Goal: Task Accomplishment & Management: Complete application form

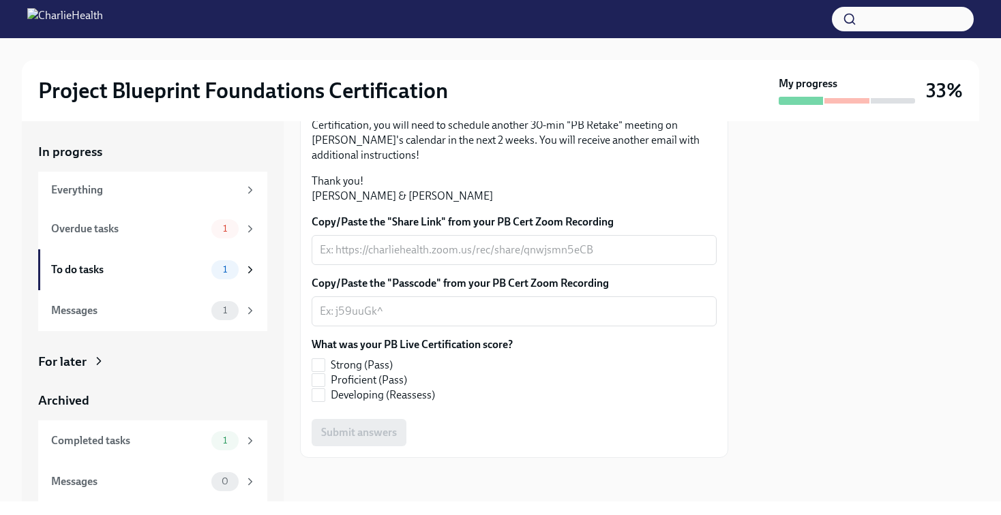
scroll to position [342, 0]
click at [322, 395] on input "Developing (Reassess)" at bounding box center [318, 395] width 12 height 12
checkbox input "true"
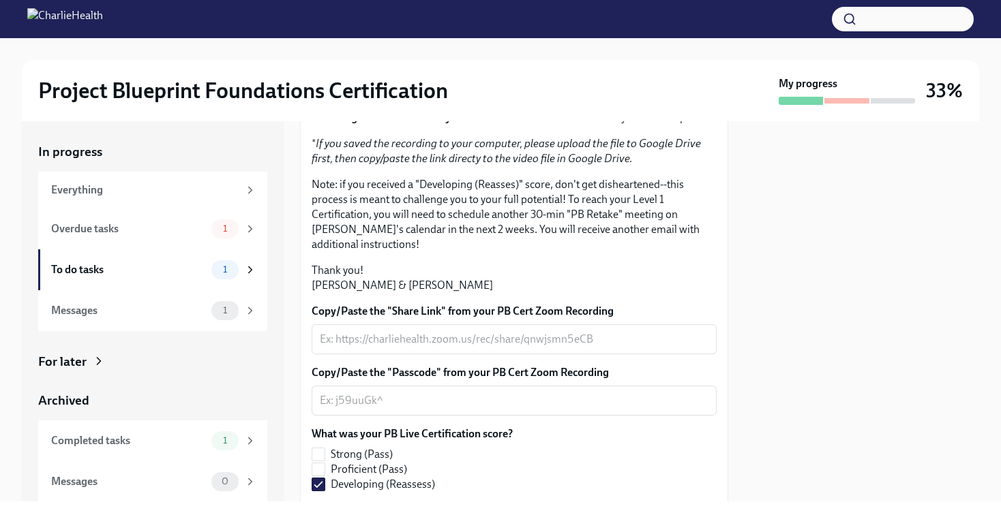
scroll to position [343, 0]
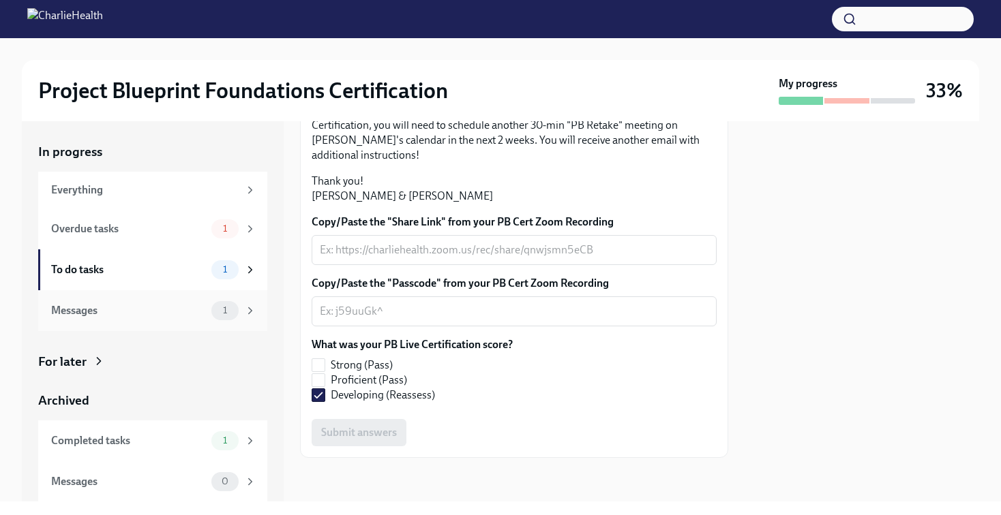
click at [261, 319] on div "Messages 1" at bounding box center [152, 310] width 229 height 41
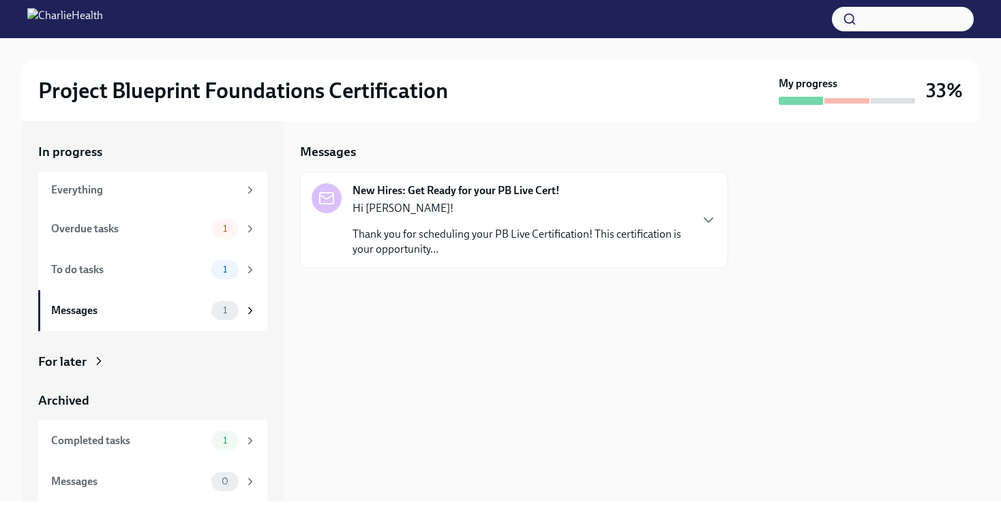
click at [451, 217] on div "Hi Sam! Thank you for scheduling your PB Live Certification! This certification…" at bounding box center [520, 229] width 337 height 56
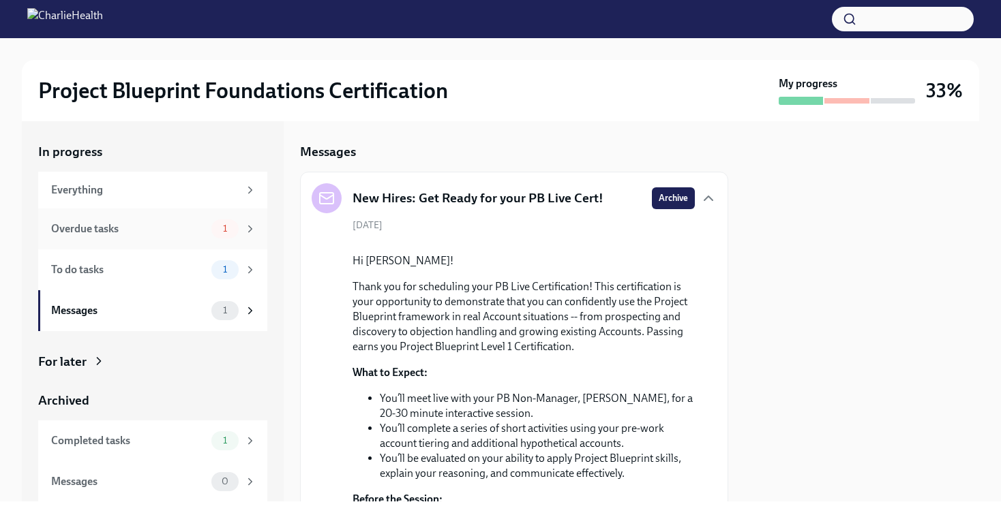
click at [243, 230] on div "1" at bounding box center [233, 229] width 45 height 19
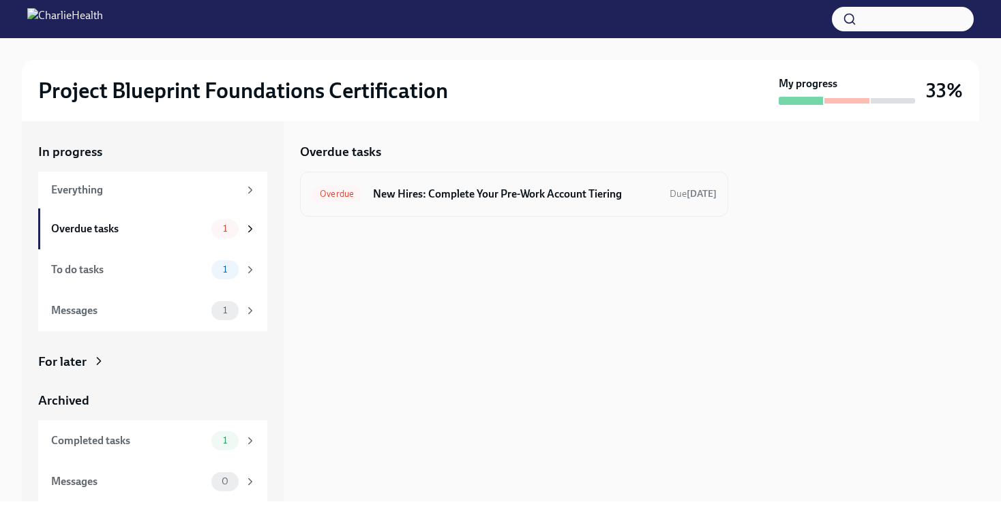
click at [382, 188] on h6 "New Hires: Complete Your Pre-Work Account Tiering" at bounding box center [516, 194] width 286 height 15
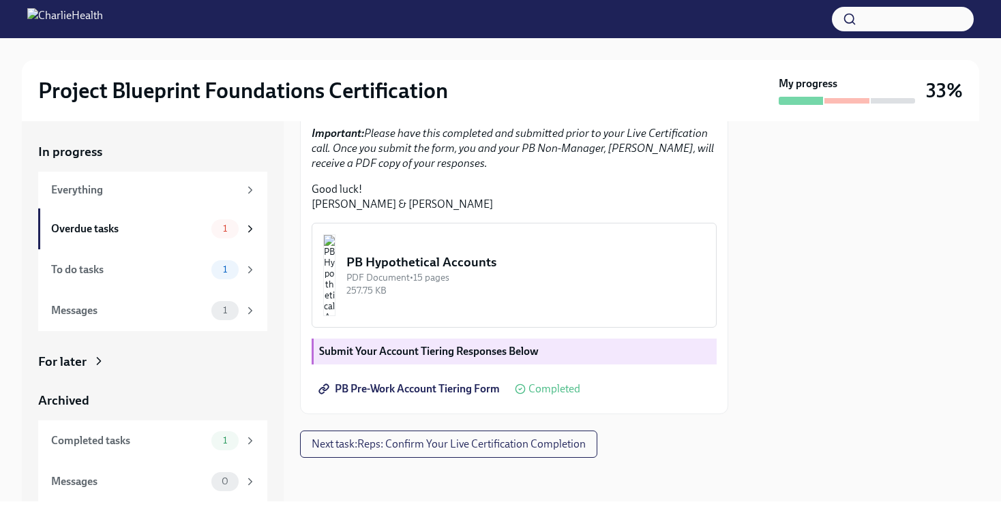
scroll to position [411, 0]
click at [226, 259] on div "To do tasks 1" at bounding box center [152, 269] width 229 height 41
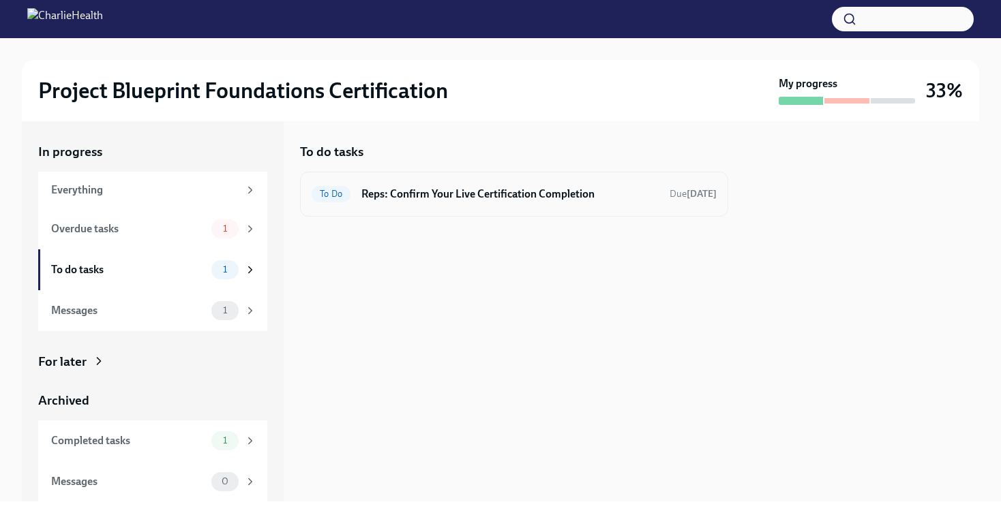
click at [402, 207] on div "To Do Reps: Confirm Your Live Certification Completion Due today" at bounding box center [514, 194] width 428 height 45
click at [414, 196] on h6 "Reps: Confirm Your Live Certification Completion" at bounding box center [509, 194] width 297 height 15
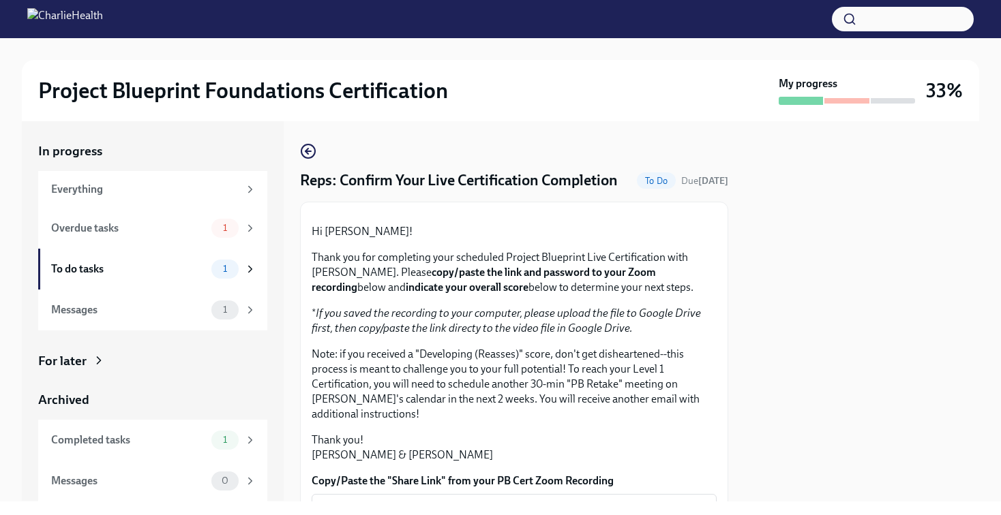
click at [691, 21] on div at bounding box center [500, 19] width 1001 height 38
click at [241, 345] on div "In progress Everything Overdue tasks 1 To do tasks 1 Messages 1 For later Archi…" at bounding box center [152, 321] width 229 height 359
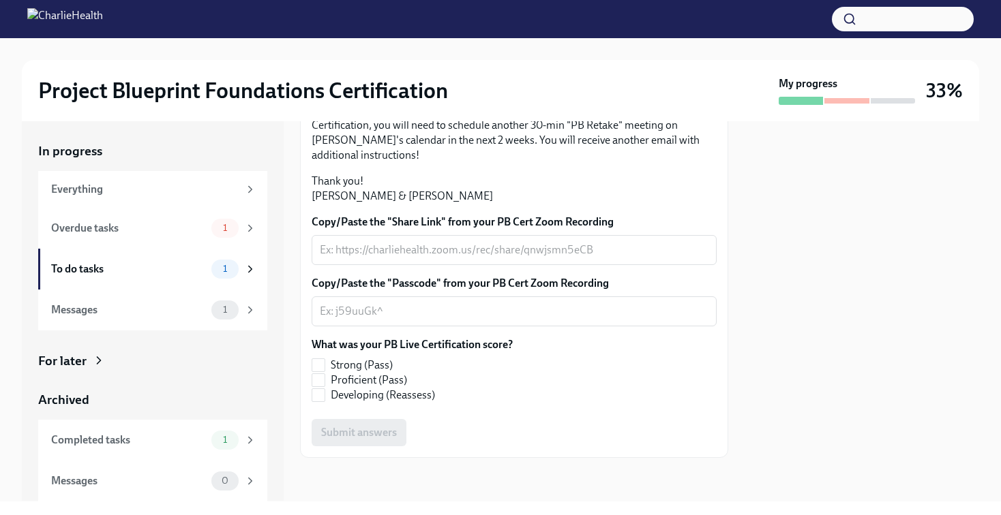
scroll to position [310, 0]
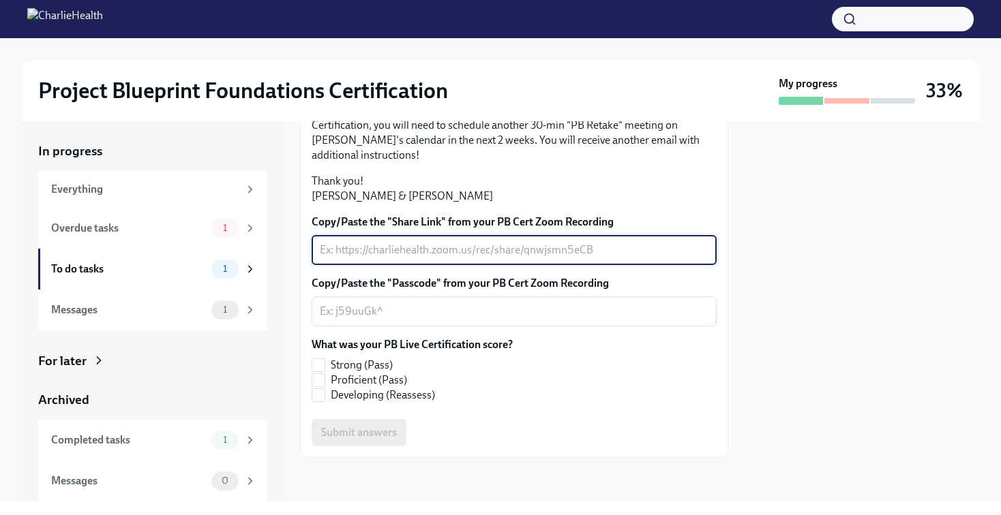
click at [459, 258] on textarea "Copy/Paste the "Share Link" from your PB Cert Zoom Recording" at bounding box center [514, 250] width 389 height 16
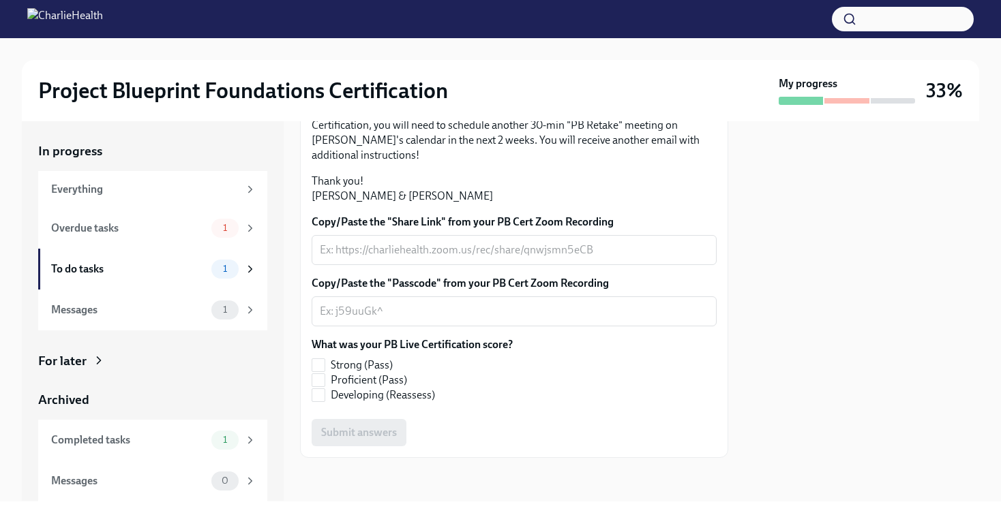
click at [621, 163] on p "Note: if you received a "Developing (Reasses)" score, don't get disheartened--t…" at bounding box center [514, 125] width 405 height 75
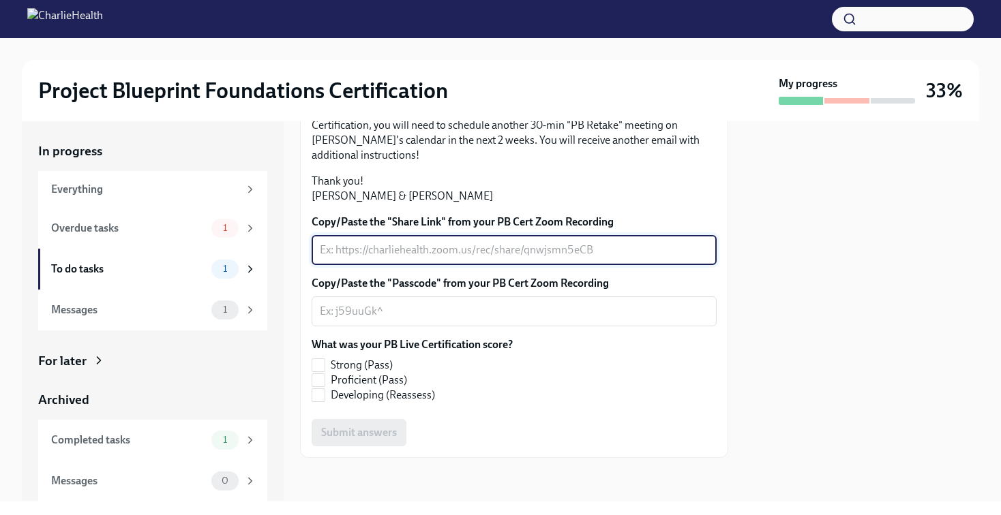
paste textarea "https://charliehealth.zoom.us/rec/share/6xkXR83ZFL9h7bztrIgMjhg4TpmzyftwsocdVXw…"
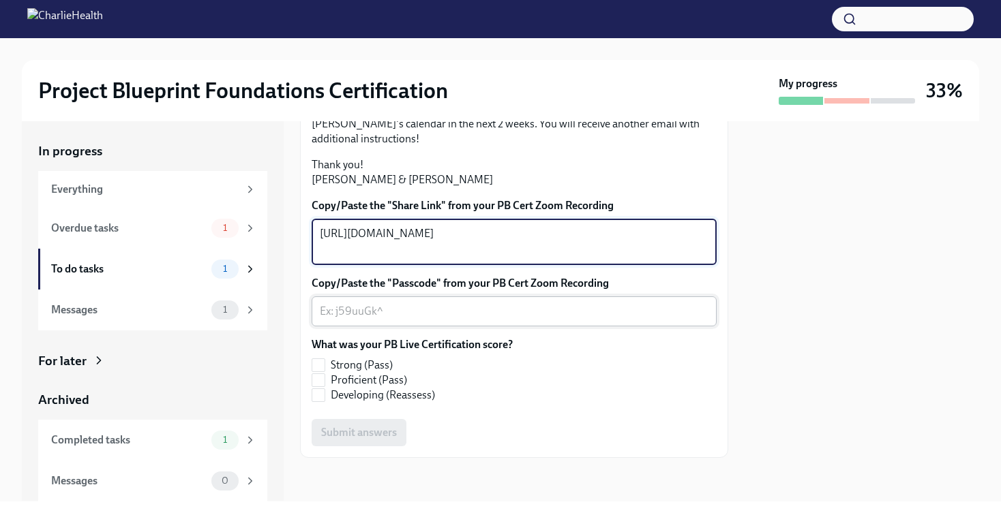
type textarea "https://charliehealth.zoom.us/rec/share/6xkXR83ZFL9h7bztrIgMjhg4TpmzyftwsocdVXw…"
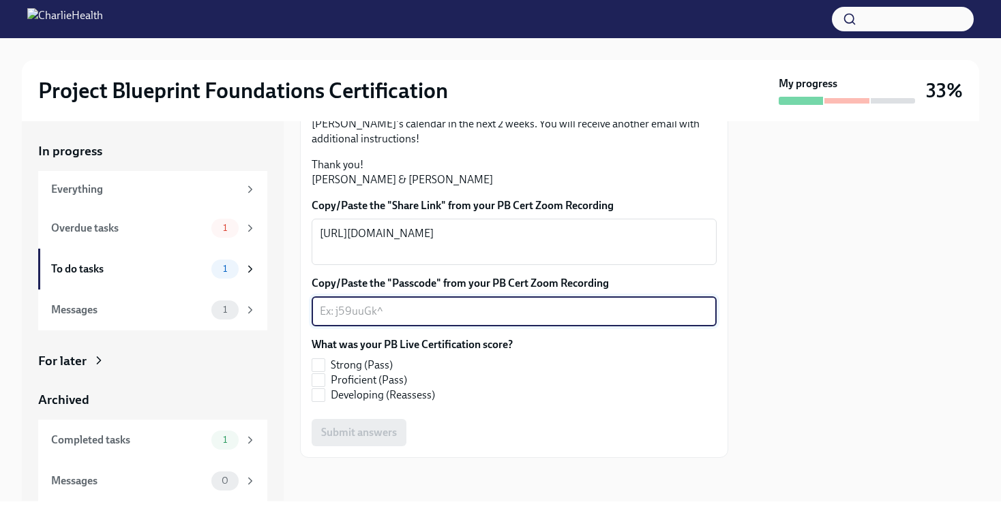
click at [587, 320] on textarea "Copy/Paste the "Passcode" from your PB Cert Zoom Recording" at bounding box center [514, 311] width 389 height 16
paste textarea "f4bU3^PQ"
type textarea "f4bU3^PQ"
click at [327, 394] on label "Developing (Reassess)" at bounding box center [407, 395] width 190 height 15
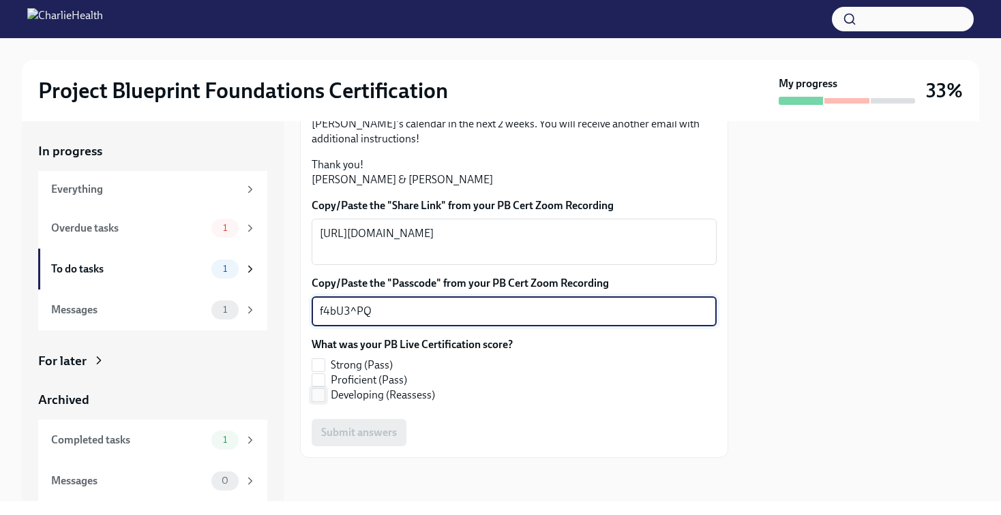
click at [324, 394] on input "Developing (Reassess)" at bounding box center [318, 395] width 12 height 12
checkbox input "true"
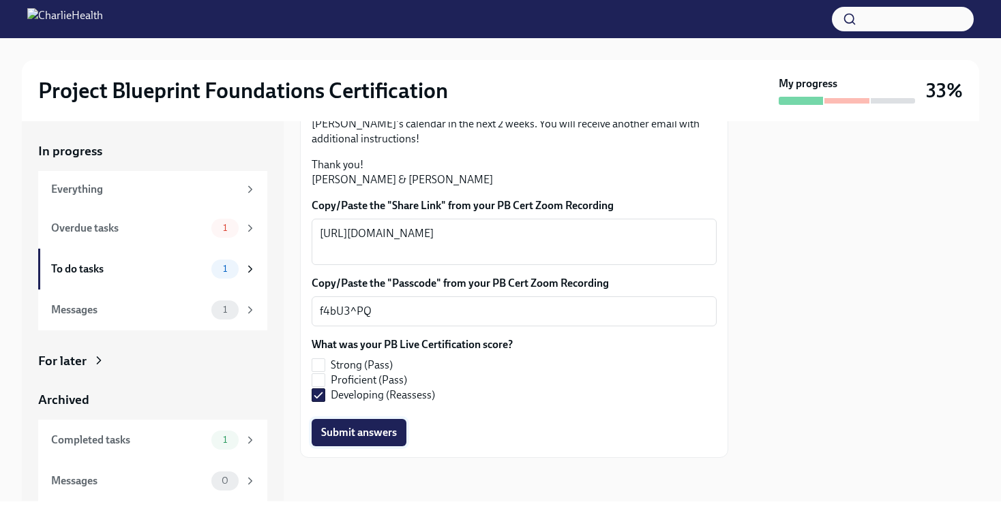
click at [354, 432] on span "Submit answers" at bounding box center [359, 433] width 76 height 14
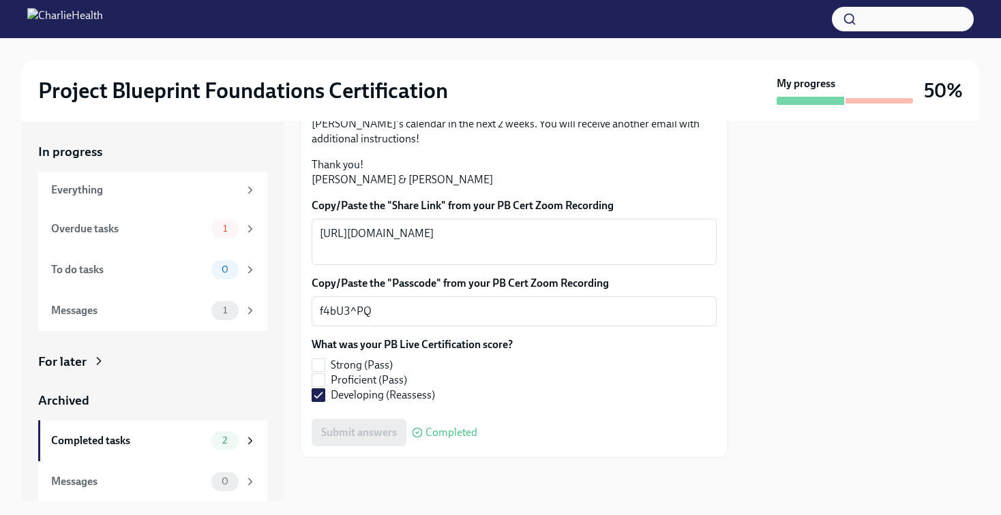
scroll to position [380, 0]
click at [258, 312] on div "Messages 1" at bounding box center [152, 310] width 229 height 41
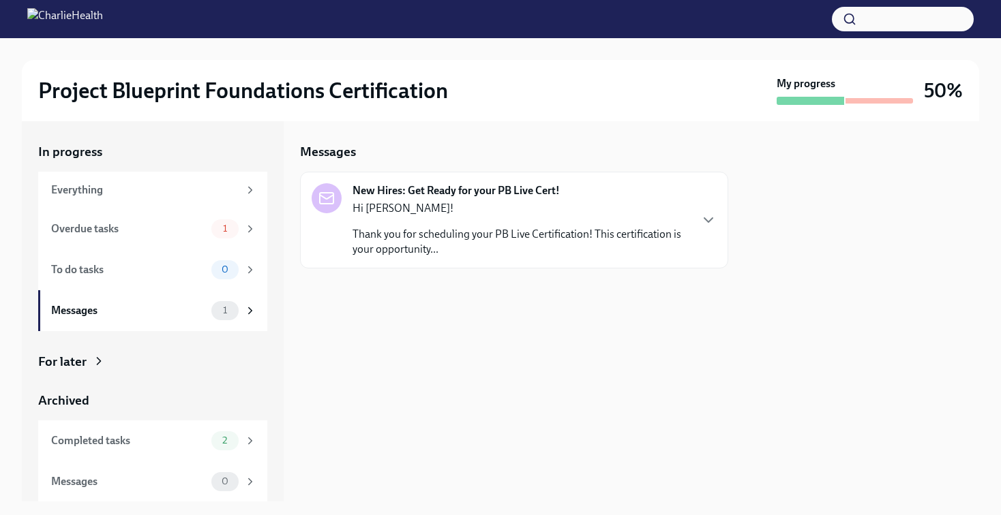
click at [425, 241] on p "Thank you for scheduling your PB Live Certification! This certification is your…" at bounding box center [520, 242] width 337 height 30
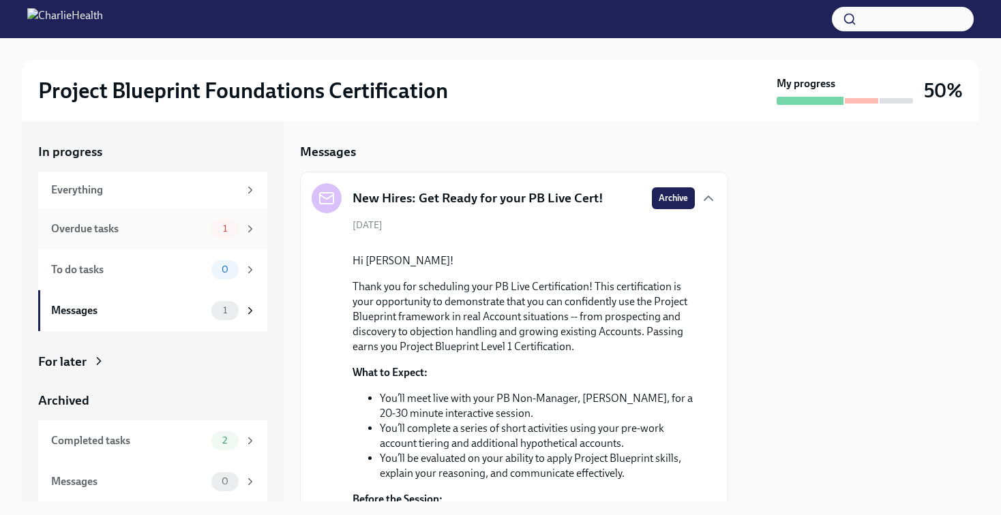
click at [244, 235] on icon at bounding box center [250, 229] width 12 height 12
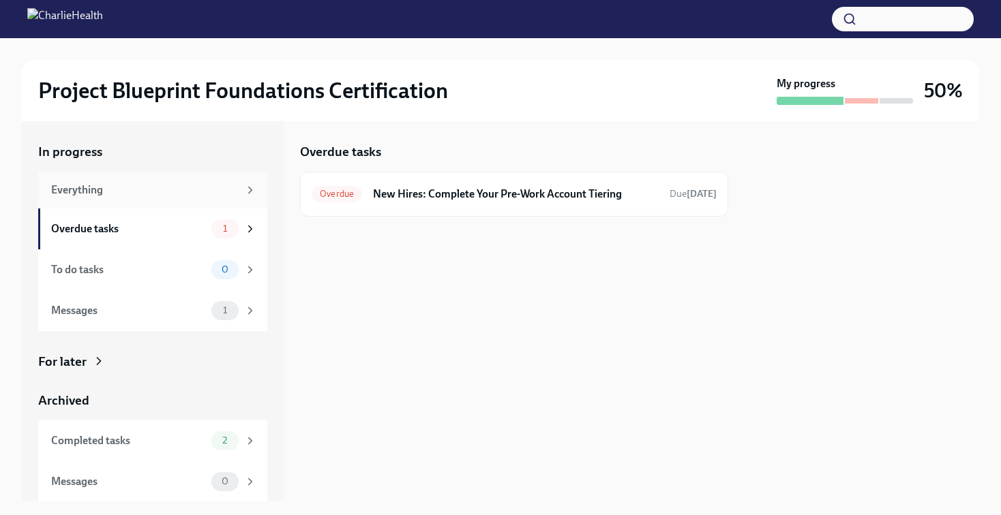
click at [229, 185] on div "Everything" at bounding box center [144, 190] width 187 height 15
